Goal: Task Accomplishment & Management: Manage account settings

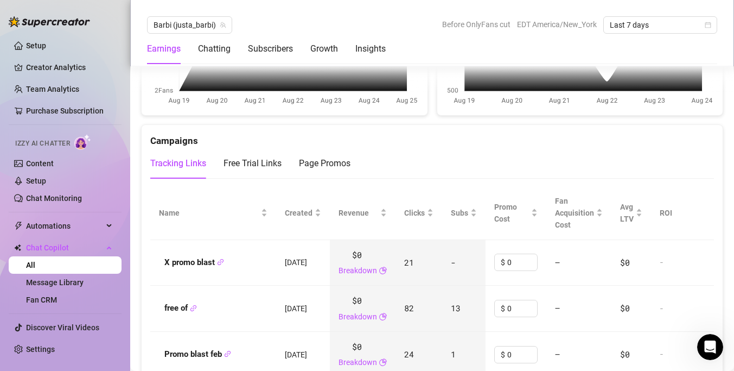
scroll to position [995, 0]
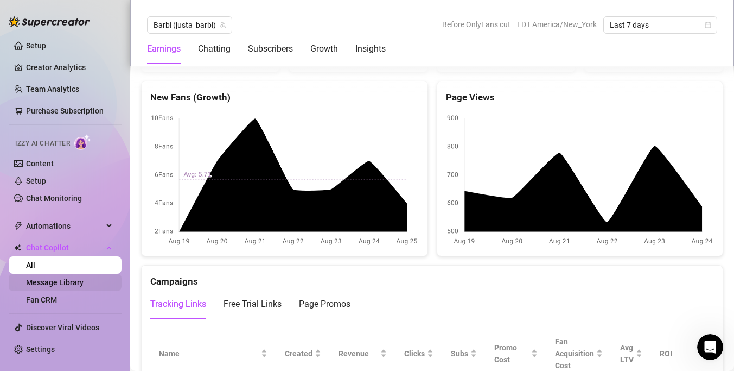
click at [64, 278] on link "Message Library" at bounding box center [55, 282] width 58 height 9
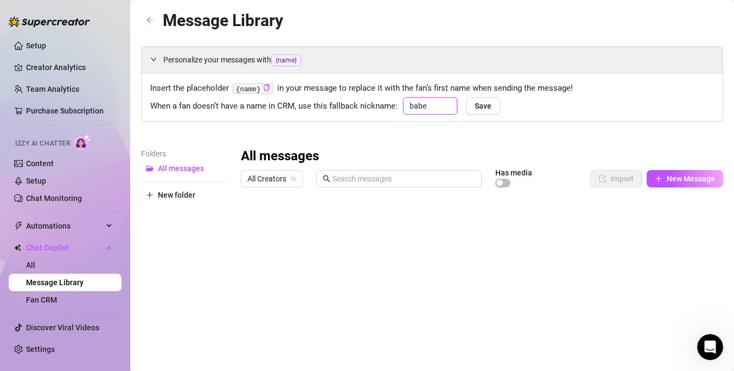
click at [434, 106] on input "babe" at bounding box center [430, 105] width 54 height 17
type input "Love"
click at [490, 103] on button "Save" at bounding box center [483, 105] width 34 height 17
click at [54, 164] on link "Content" at bounding box center [40, 163] width 28 height 9
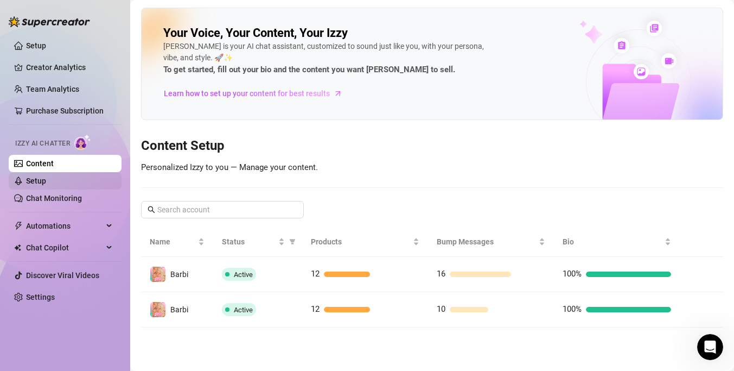
click at [46, 182] on link "Setup" at bounding box center [36, 180] width 20 height 9
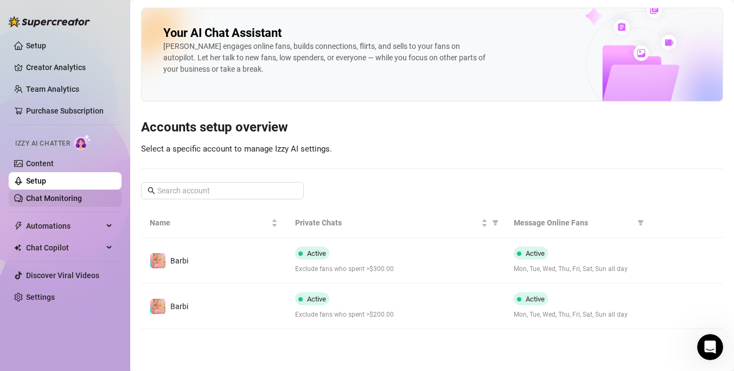
click at [67, 199] on link "Chat Monitoring" at bounding box center [54, 198] width 56 height 9
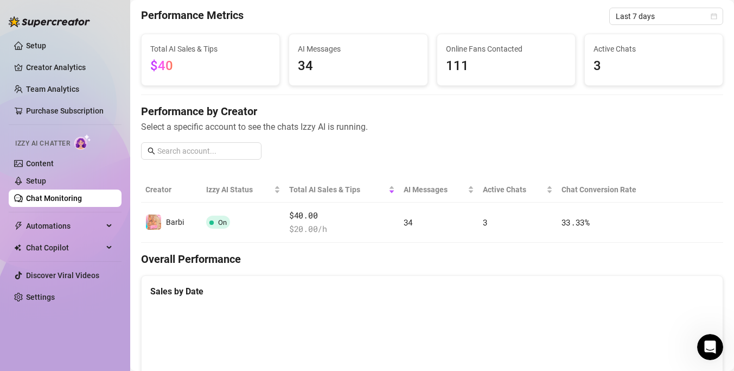
scroll to position [38, 0]
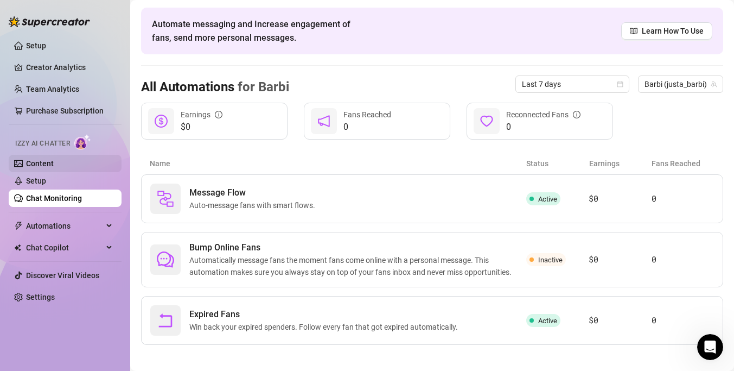
click at [54, 163] on link "Content" at bounding box center [40, 163] width 28 height 9
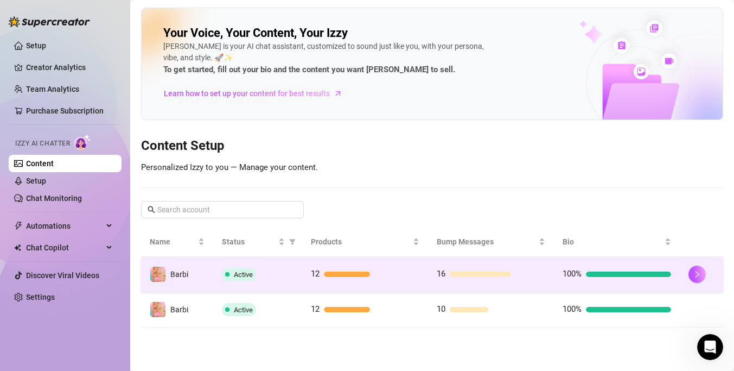
click at [551, 268] on td "16" at bounding box center [491, 274] width 126 height 35
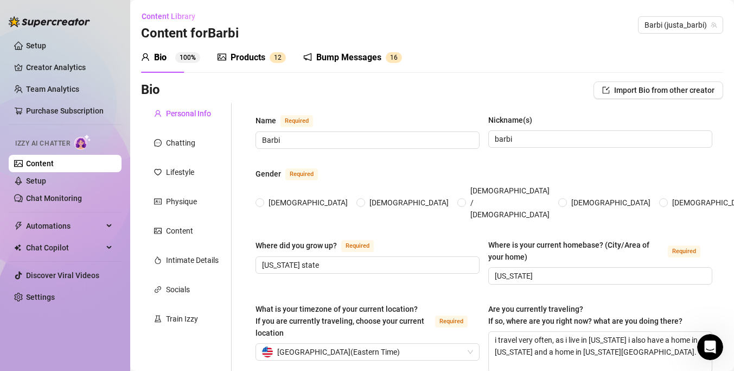
radio input "true"
type input "[DATE]"
click at [341, 63] on div "Bump Messages" at bounding box center [348, 57] width 65 height 13
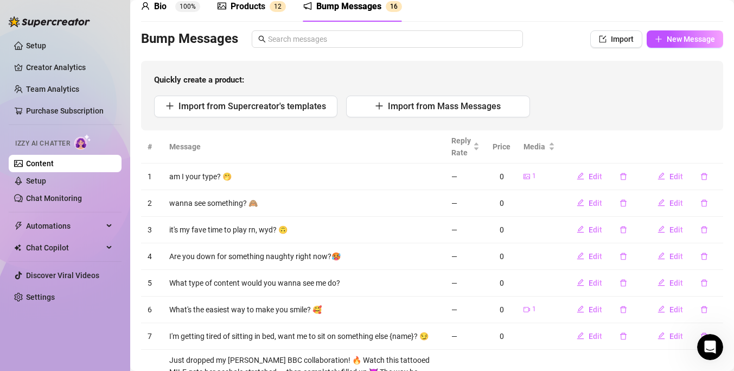
scroll to position [45, 0]
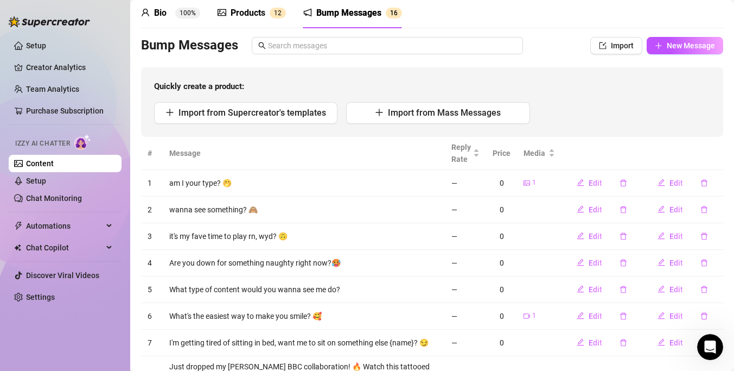
click at [272, 18] on div "Products 1 2" at bounding box center [252, 13] width 68 height 13
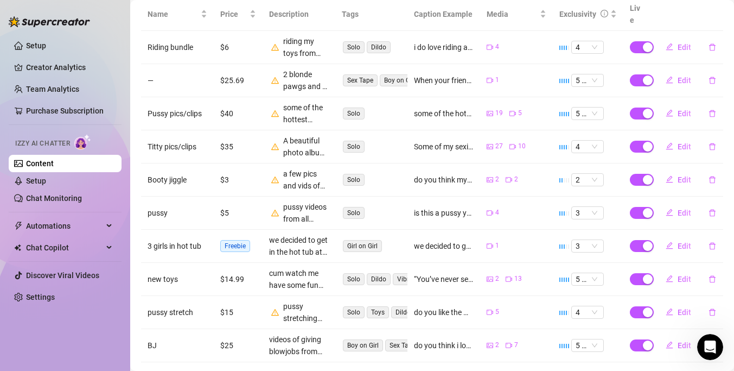
scroll to position [214, 0]
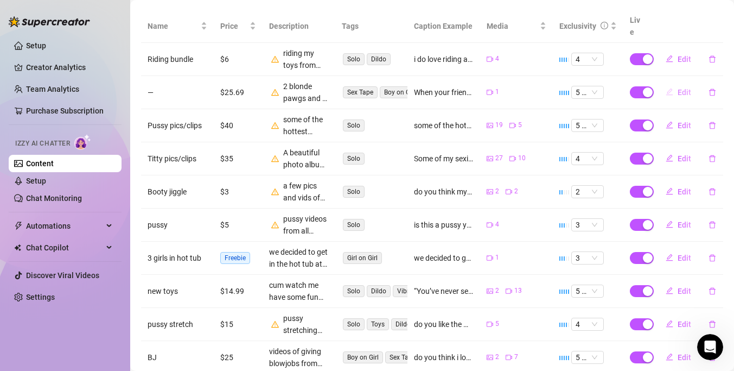
click at [680, 88] on span "Edit" at bounding box center [685, 92] width 14 height 9
type textarea "When your friend invites you for fun in [GEOGRAPHIC_DATA]. I think we had a lit…"
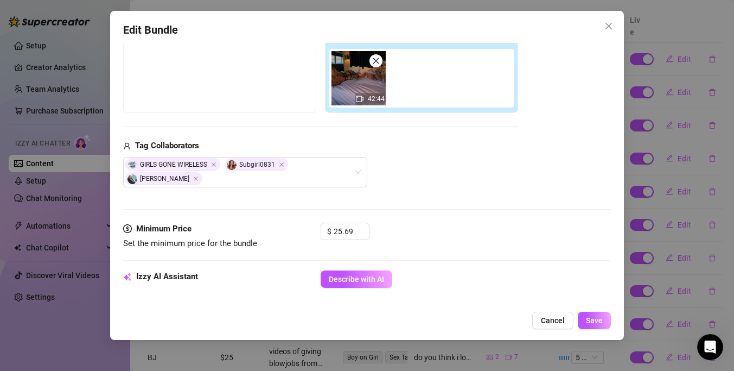
scroll to position [155, 0]
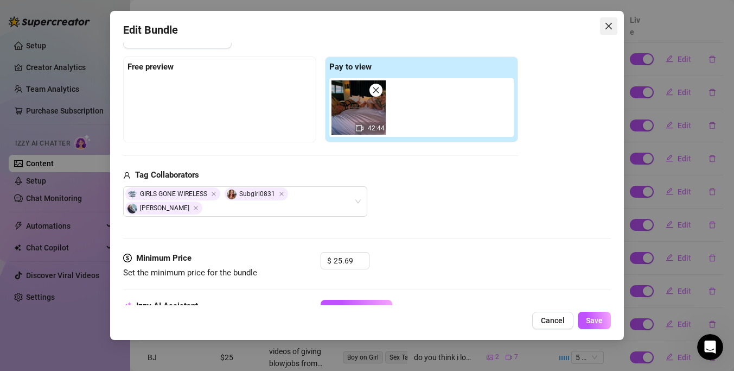
click at [606, 23] on icon "close" at bounding box center [609, 26] width 7 height 7
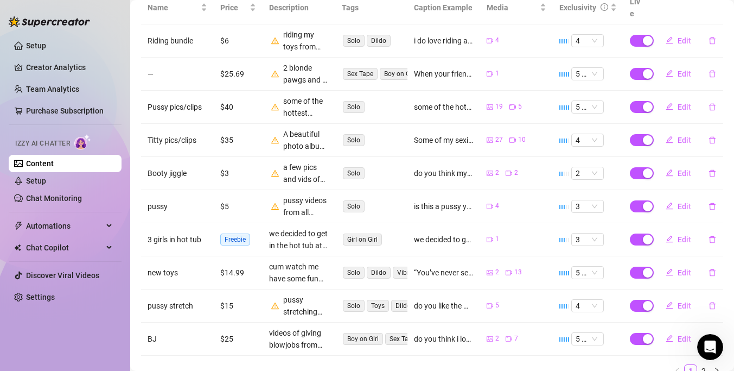
scroll to position [205, 0]
